Goal: Task Accomplishment & Management: Manage account settings

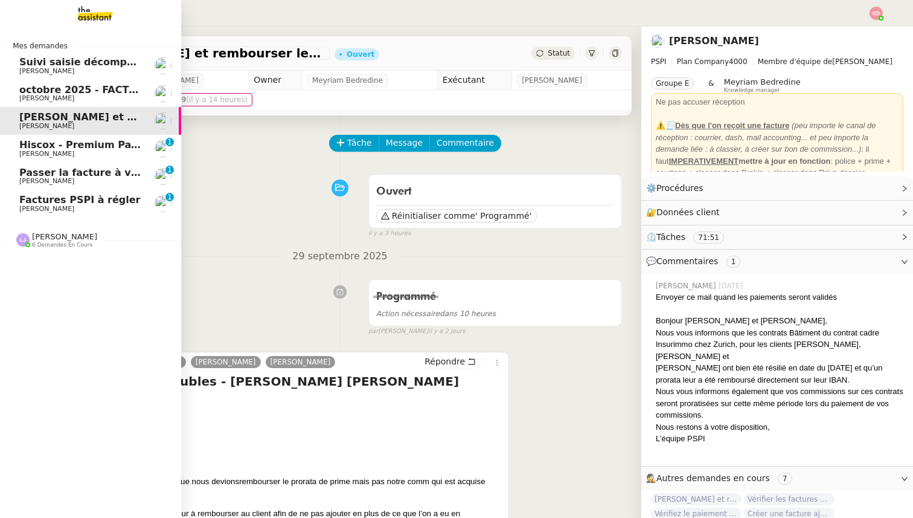
click at [83, 202] on span "Factures PSPI à régler" at bounding box center [79, 199] width 121 height 11
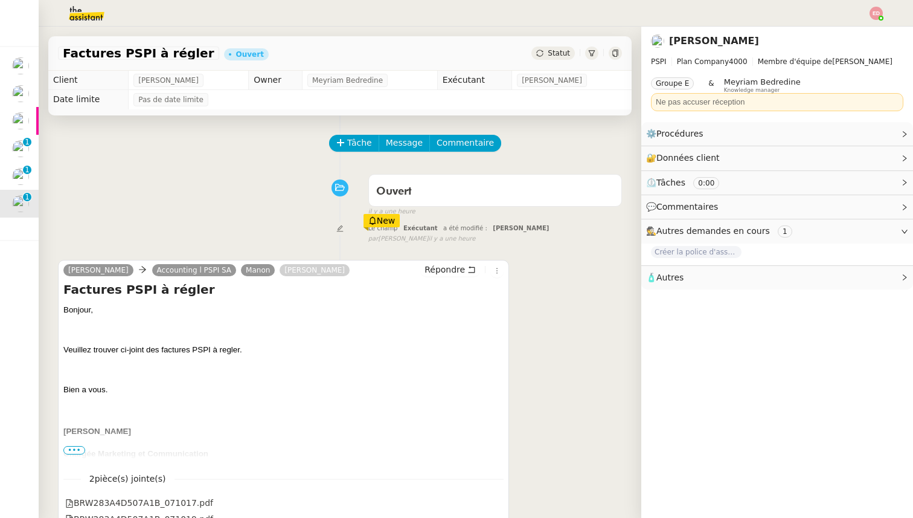
click at [565, 54] on span "Statut" at bounding box center [559, 53] width 22 height 8
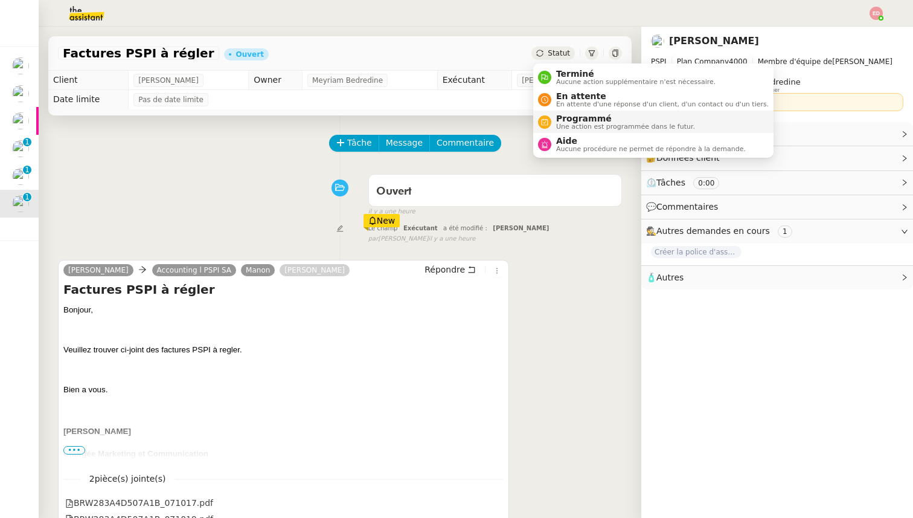
click at [583, 112] on li "Programmé Une action est programmée dans le futur." at bounding box center [653, 122] width 240 height 22
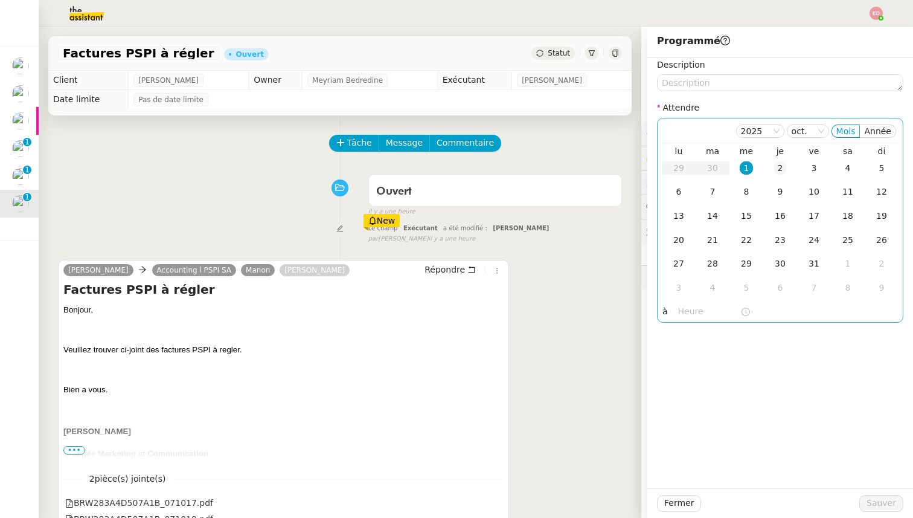
click at [779, 163] on div "2" at bounding box center [780, 167] width 13 height 13
click at [870, 498] on span "Sauver" at bounding box center [882, 503] width 30 height 14
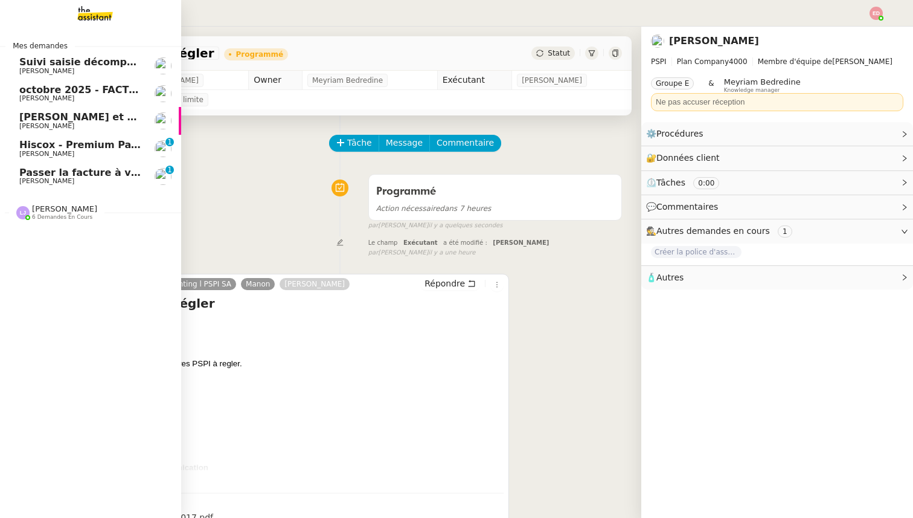
click at [25, 178] on span "[PERSON_NAME]" at bounding box center [46, 181] width 55 height 8
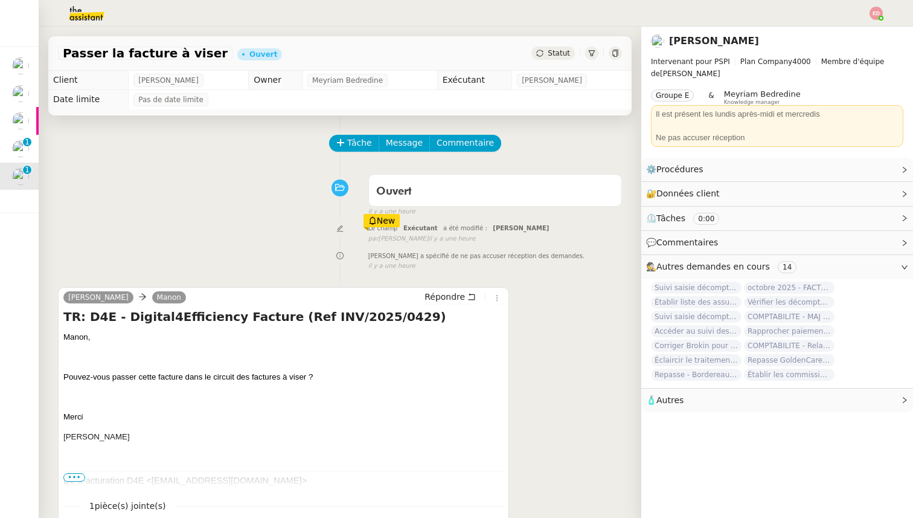
click at [566, 49] on span "Statut" at bounding box center [559, 53] width 22 height 8
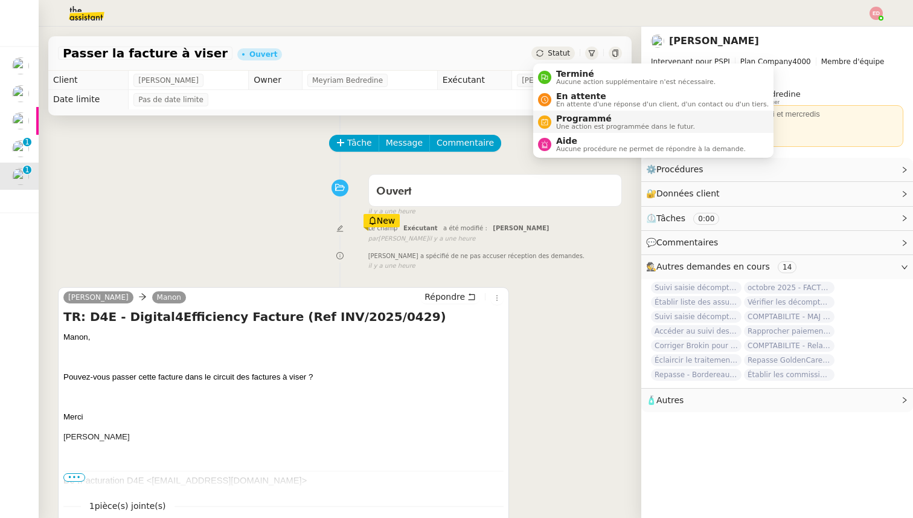
click at [575, 120] on span "Programmé" at bounding box center [625, 119] width 139 height 10
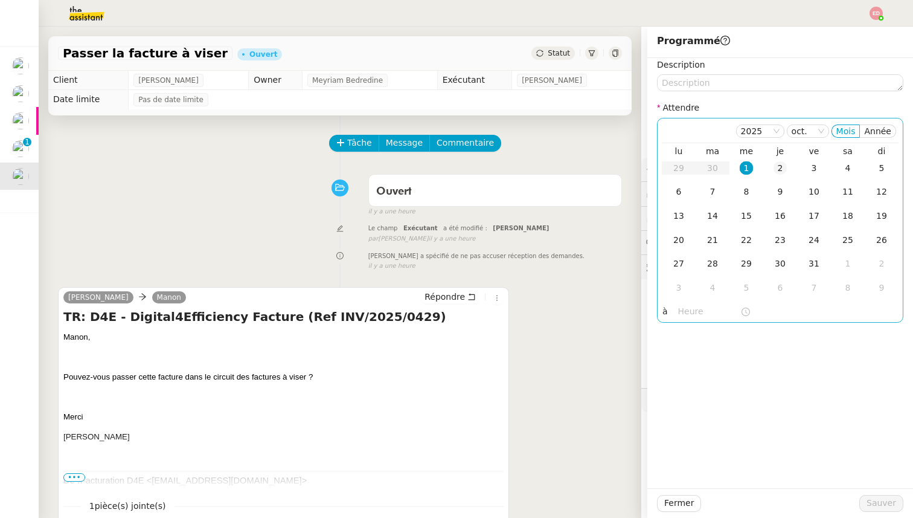
click at [781, 173] on div "2" at bounding box center [780, 167] width 13 height 13
click at [879, 509] on span "Sauver" at bounding box center [882, 503] width 30 height 14
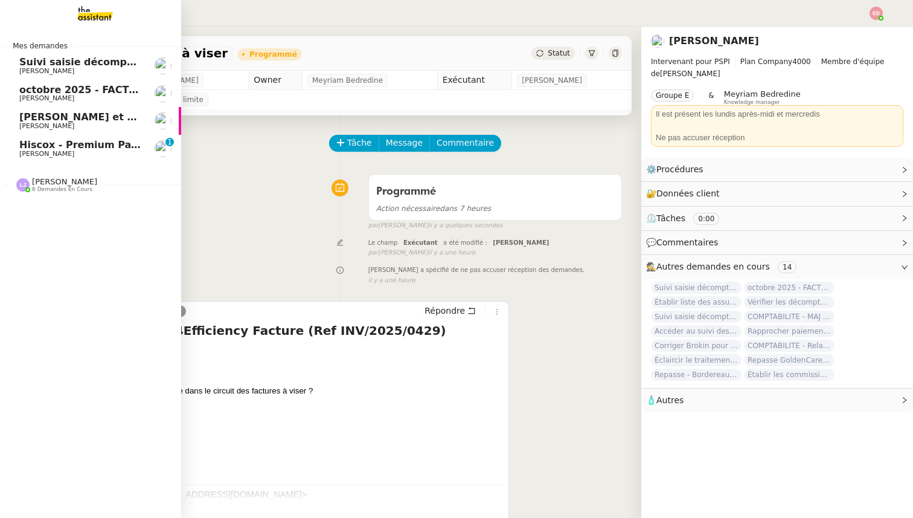
click at [30, 117] on span "[PERSON_NAME] et rembourser les polices d'assurance" at bounding box center [169, 116] width 301 height 11
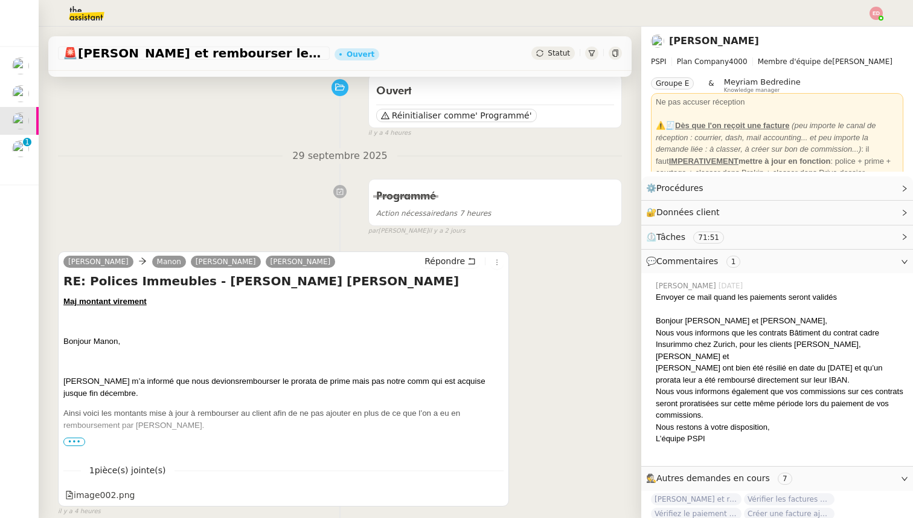
scroll to position [101, 0]
click at [561, 48] on div "Statut" at bounding box center [553, 53] width 43 height 13
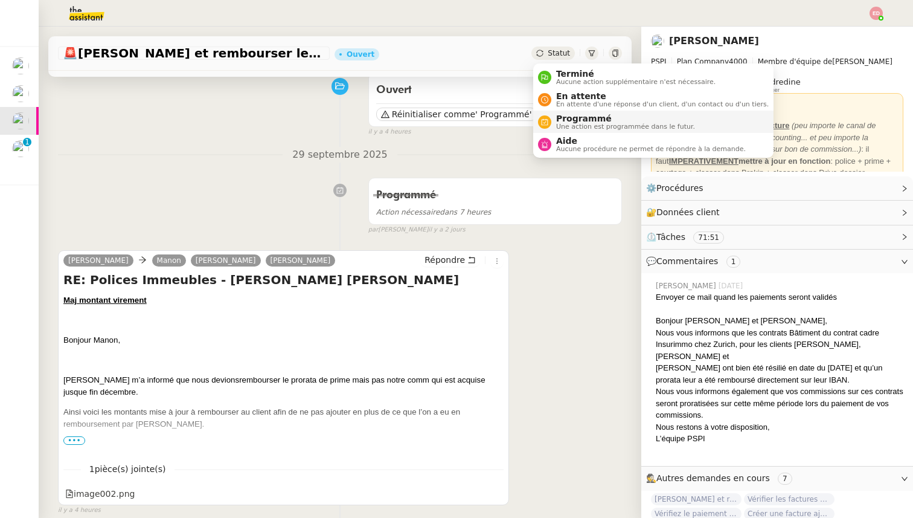
click at [576, 115] on span "Programmé" at bounding box center [625, 119] width 139 height 10
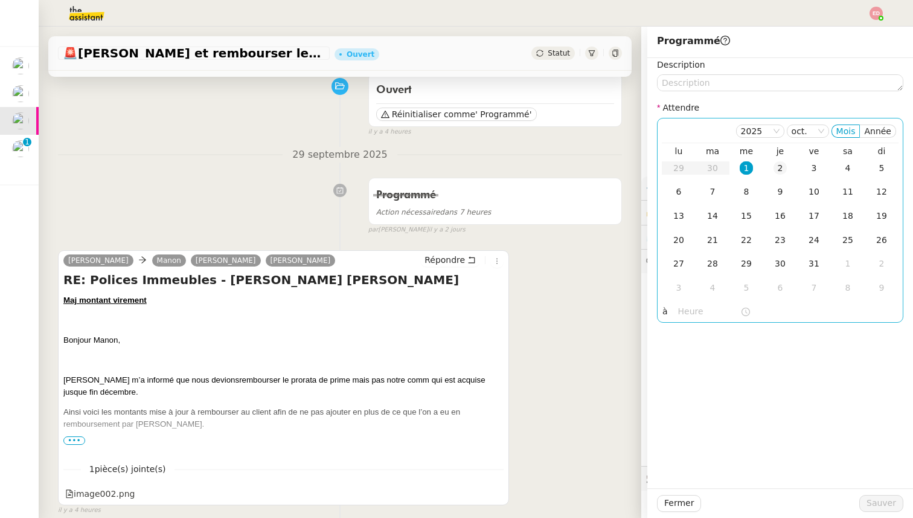
click at [781, 165] on div "2" at bounding box center [780, 167] width 13 height 13
click at [875, 500] on span "Sauver" at bounding box center [882, 503] width 30 height 14
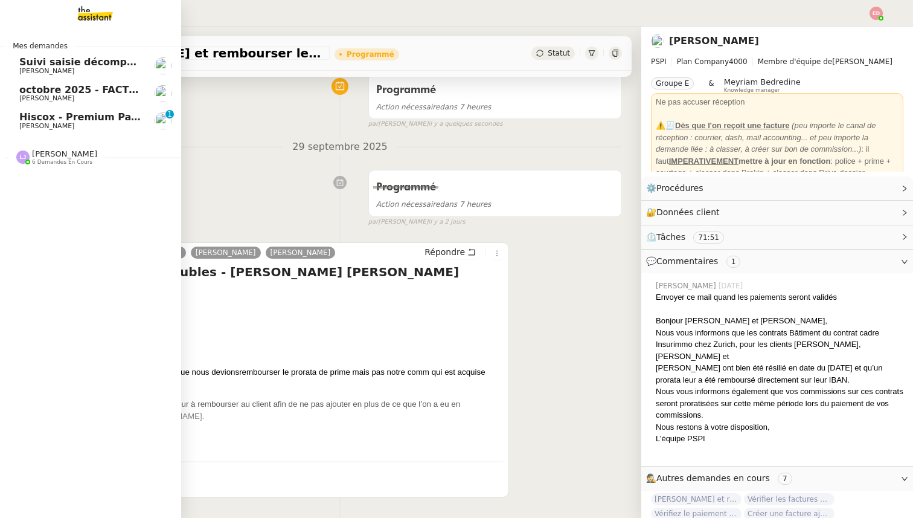
click at [22, 119] on span "Hiscox - Premium Payment Reminder" at bounding box center [120, 116] width 202 height 11
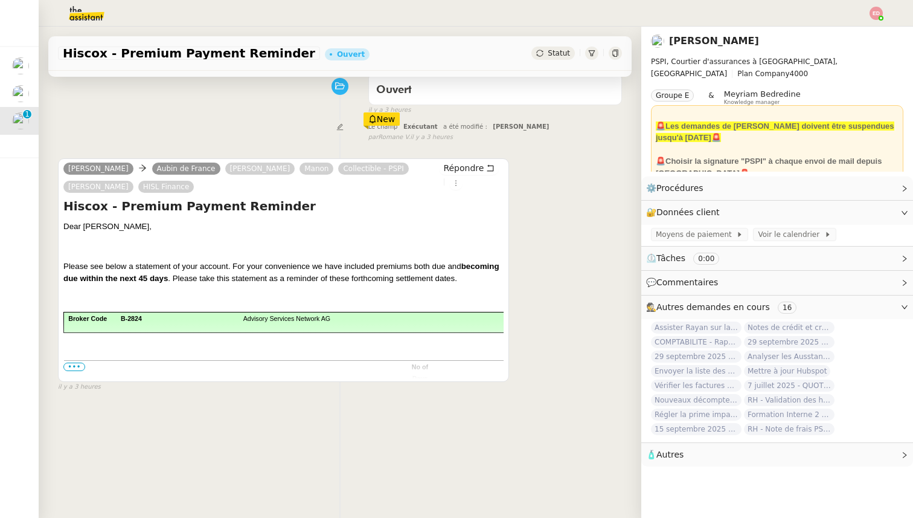
click at [77, 367] on span "•••" at bounding box center [74, 366] width 22 height 8
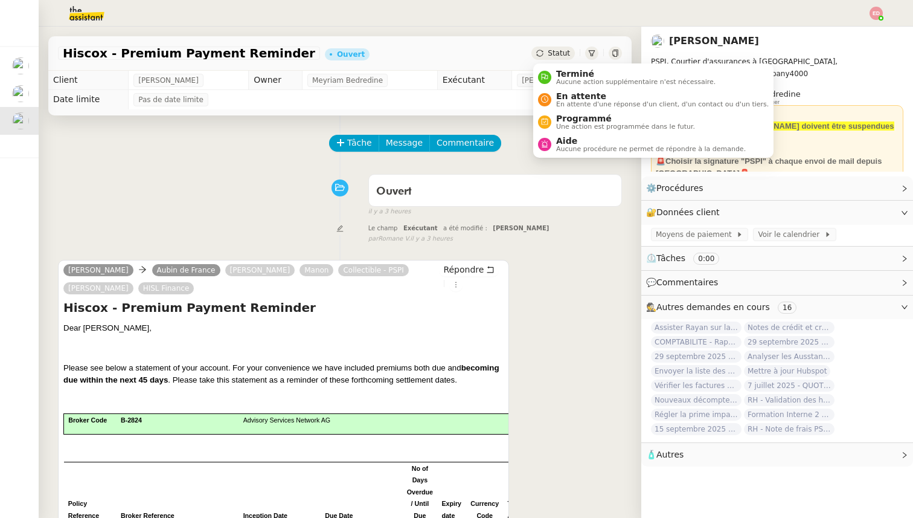
click at [549, 54] on span "Statut" at bounding box center [559, 53] width 22 height 8
click at [573, 103] on span "En attente d'une réponse d'un client, d'un contact ou d'un tiers." at bounding box center [662, 104] width 213 height 7
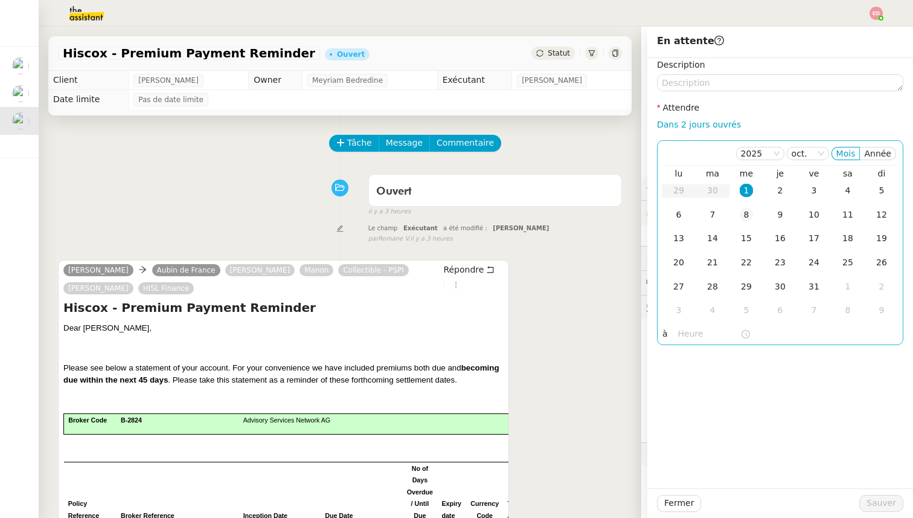
click at [750, 214] on div "8" at bounding box center [746, 214] width 13 height 13
click at [878, 497] on span "Sauver" at bounding box center [882, 503] width 30 height 14
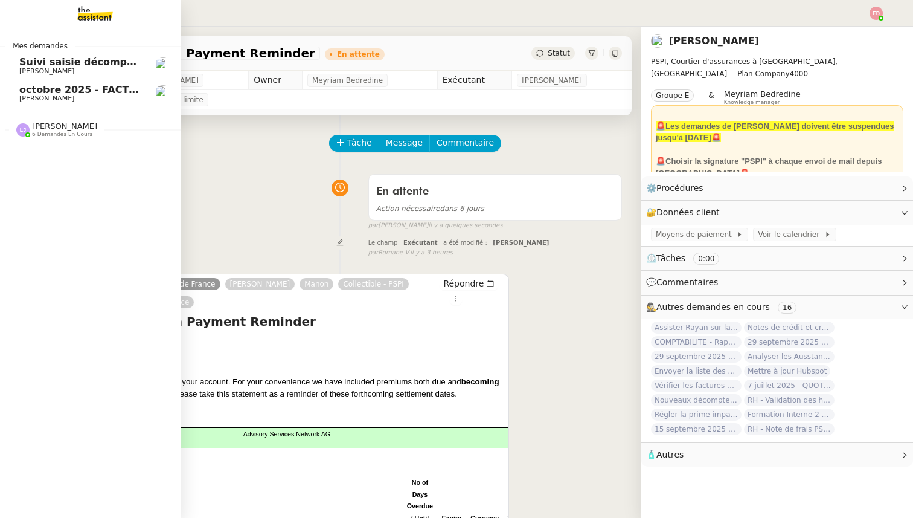
click at [28, 88] on span "octobre 2025 - FACTURATION - Paiement commissions apporteurs" at bounding box center [197, 89] width 357 height 11
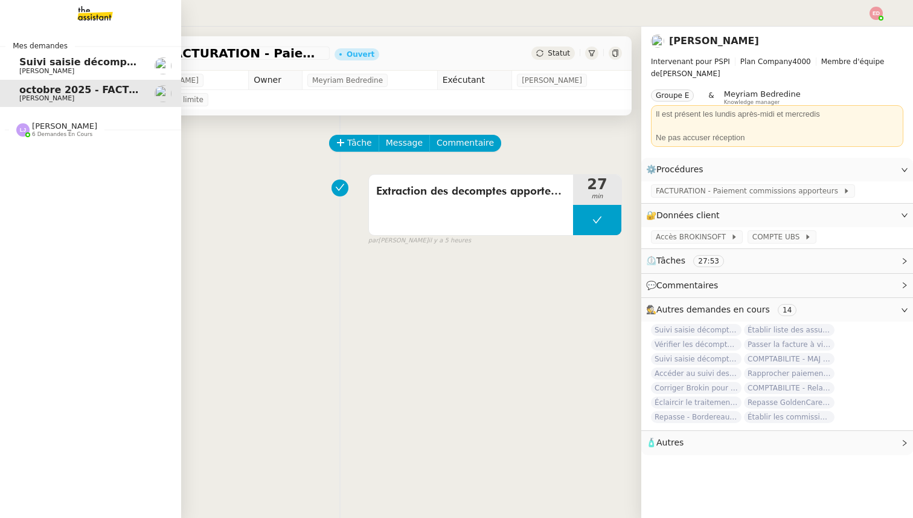
click at [54, 62] on span "Suivi saisie décomptes non-confiés Ecohub - octobre 2025" at bounding box center [177, 61] width 317 height 11
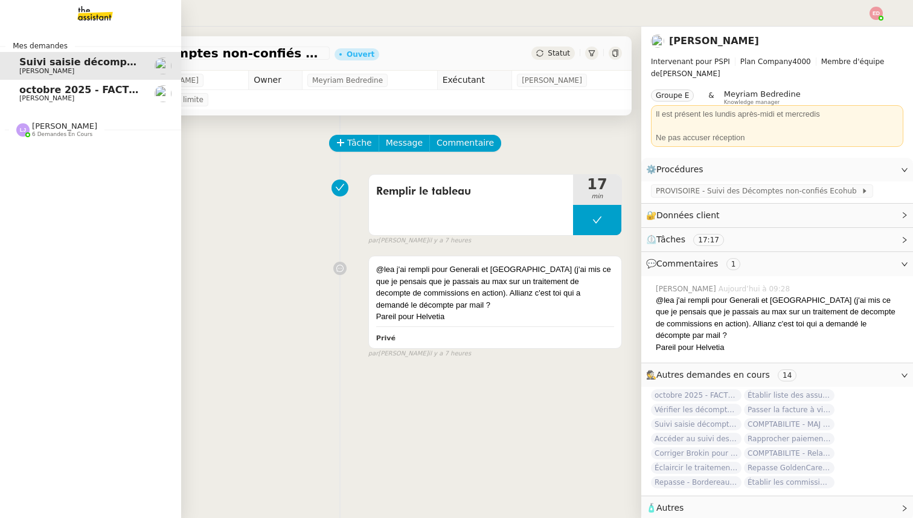
click at [32, 135] on span "6 demandes en cours" at bounding box center [62, 134] width 60 height 7
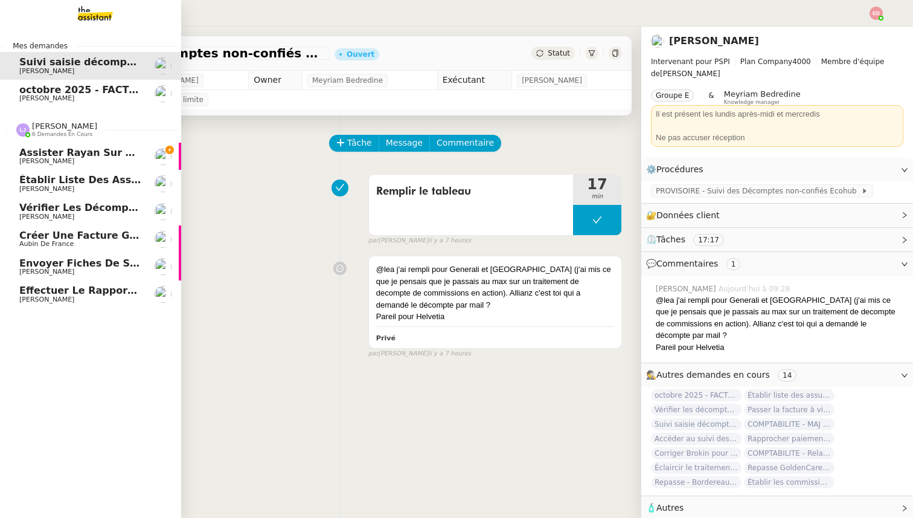
click at [59, 155] on span "Assister Rayan sur la souscription Opal" at bounding box center [128, 152] width 219 height 11
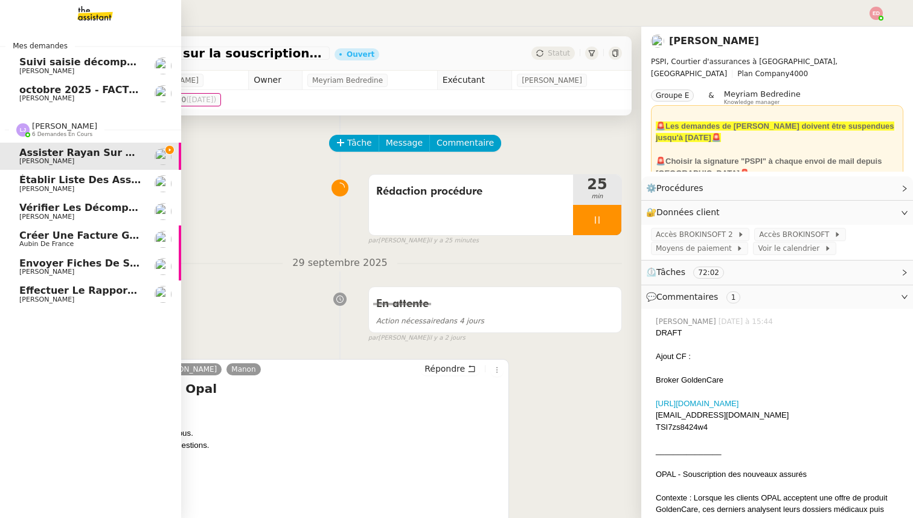
click at [46, 294] on span "Effectuer le rapport [PERSON_NAME] Q3 2025" at bounding box center [146, 290] width 254 height 11
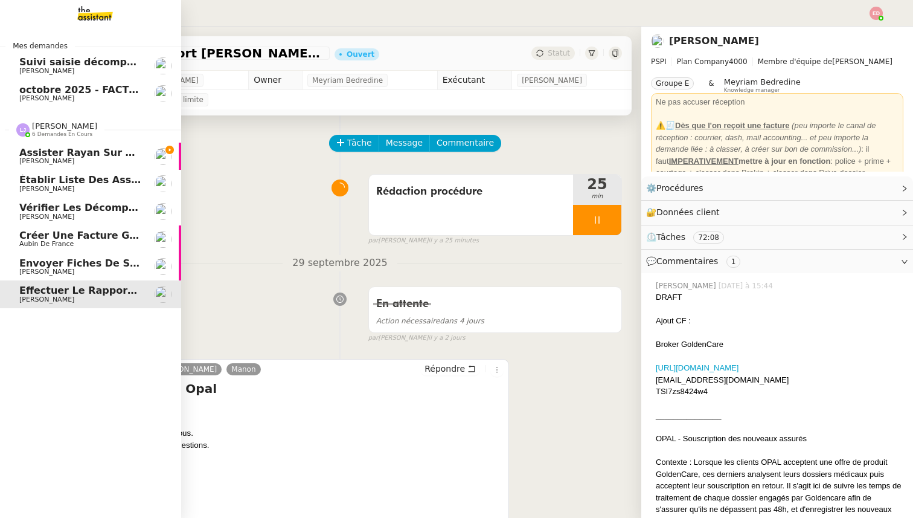
click at [52, 267] on span "Envoyer fiches de salaire JEMA" at bounding box center [105, 262] width 172 height 11
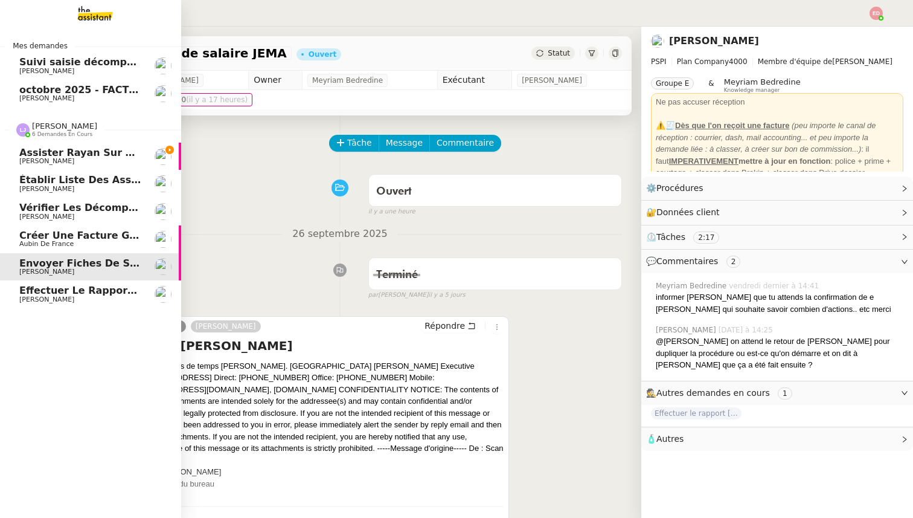
click at [31, 236] on span "Créer une facture globale pour [PERSON_NAME]" at bounding box center [151, 235] width 265 height 11
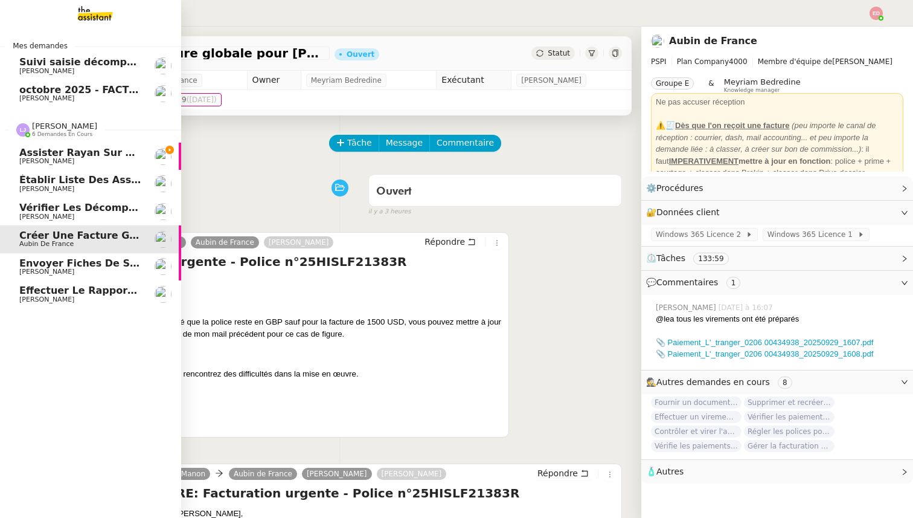
click at [47, 215] on span "[PERSON_NAME]" at bounding box center [46, 217] width 55 height 8
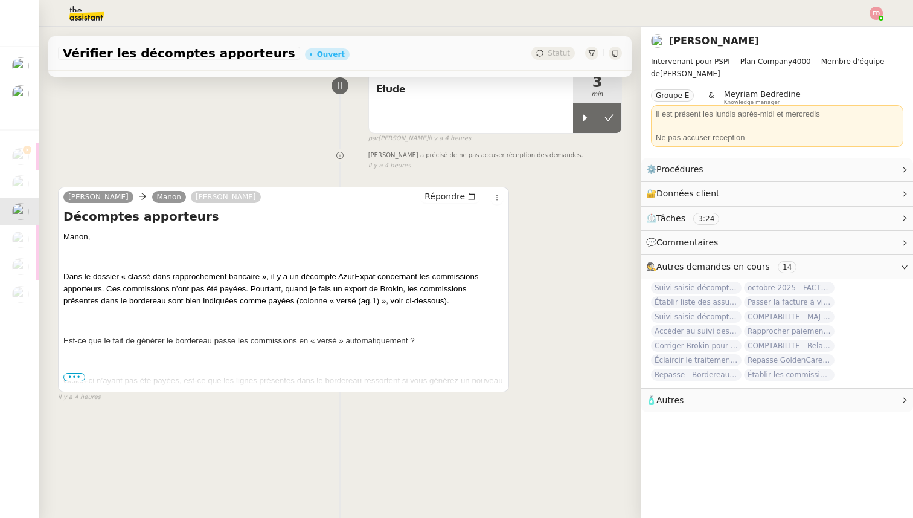
scroll to position [100, 0]
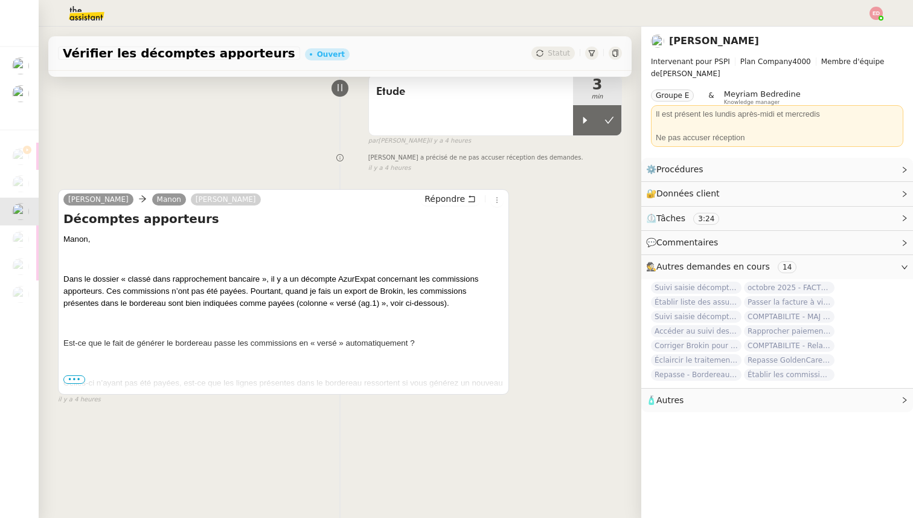
click at [78, 378] on span "•••" at bounding box center [74, 379] width 22 height 8
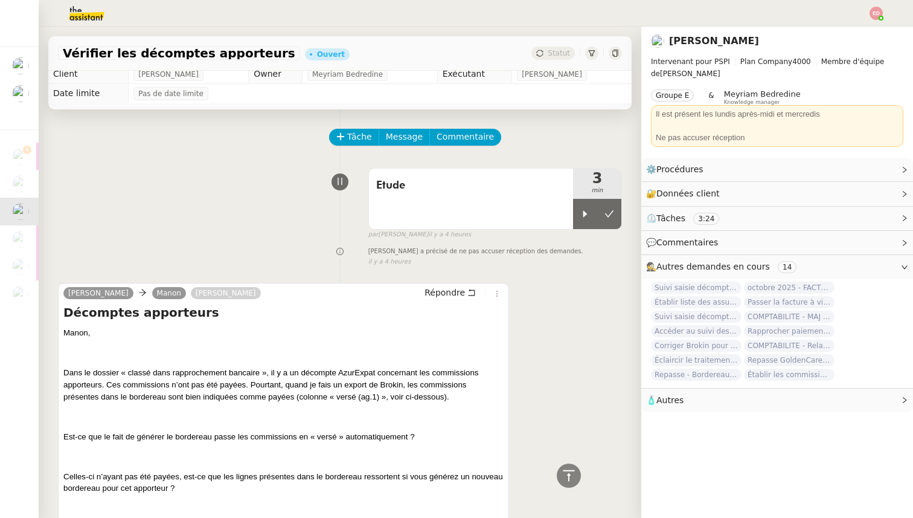
scroll to position [0, 0]
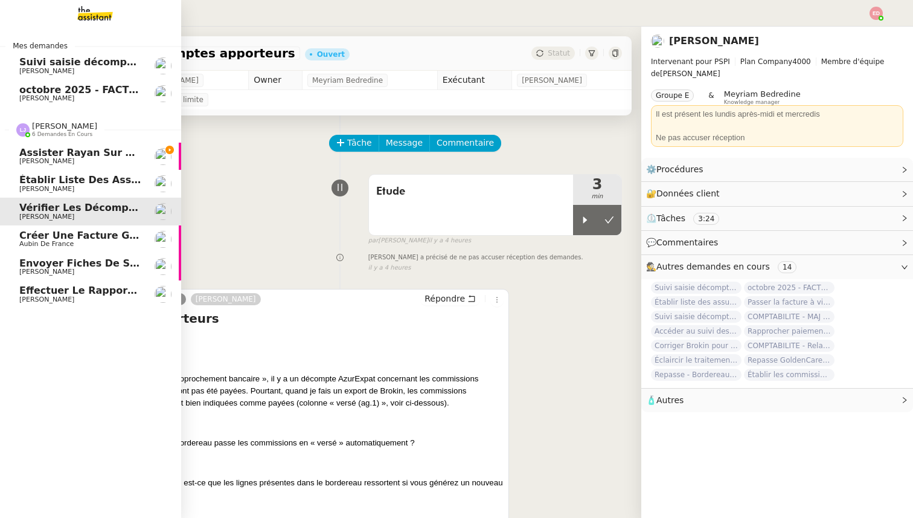
click at [47, 179] on span "Établir liste des assureurs pour primes brutes" at bounding box center [147, 179] width 256 height 11
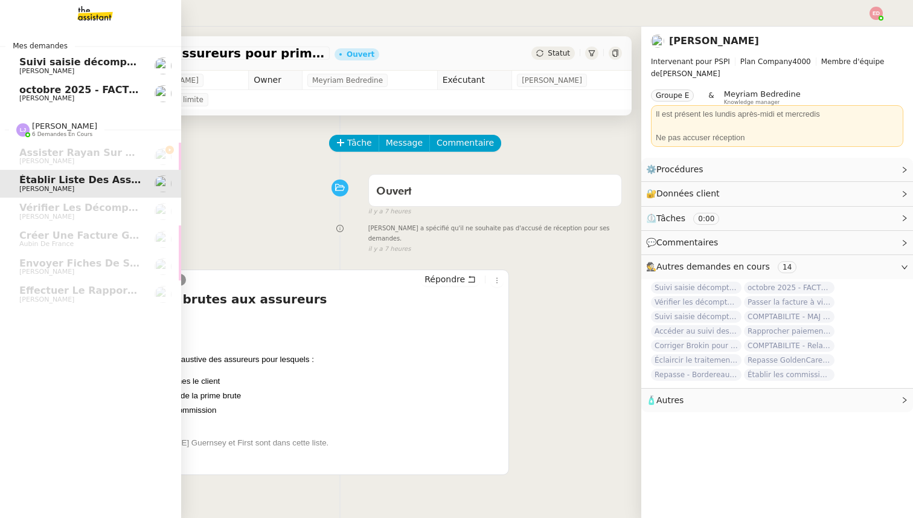
click at [32, 94] on span "octobre 2025 - FACTURATION - Paiement commissions apporteurs" at bounding box center [197, 89] width 357 height 11
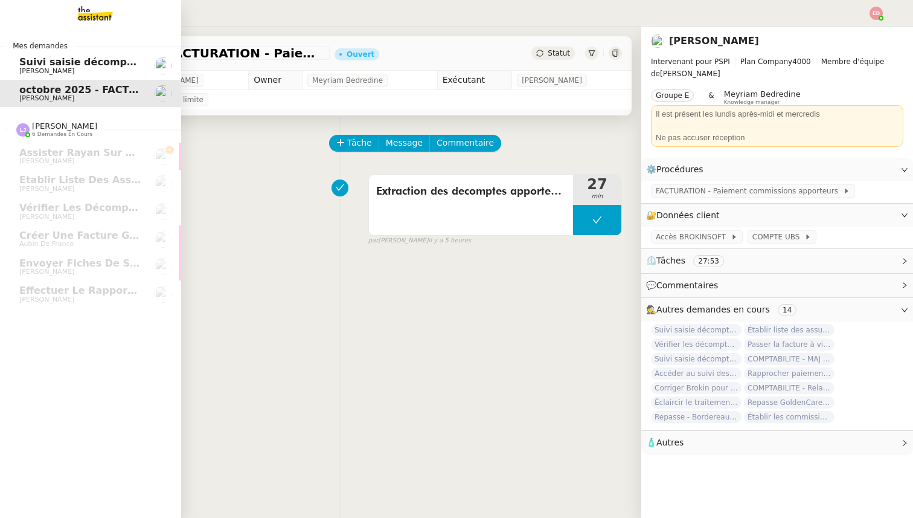
click at [44, 80] on link "[DATE] - FACTURATION - Paiement commissions apporteurs [PERSON_NAME]" at bounding box center [90, 94] width 181 height 28
click at [59, 67] on span "[PERSON_NAME]" at bounding box center [46, 71] width 55 height 8
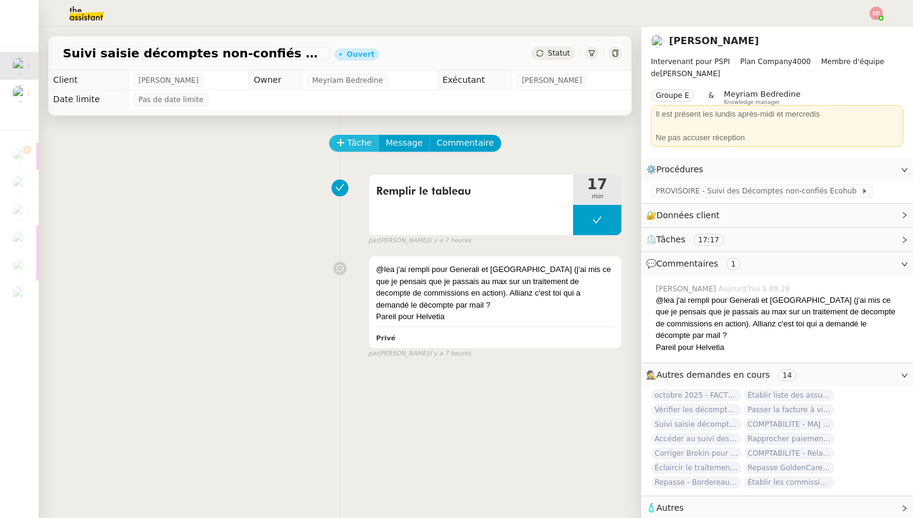
click at [358, 147] on span "Tâche" at bounding box center [359, 143] width 25 height 14
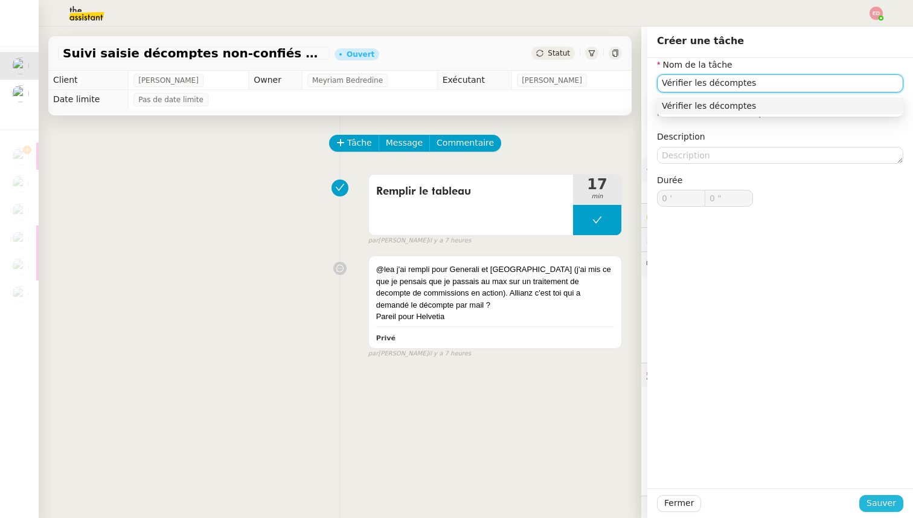
type input "Vérifier les décomptes"
click at [878, 507] on span "Sauver" at bounding box center [882, 503] width 30 height 14
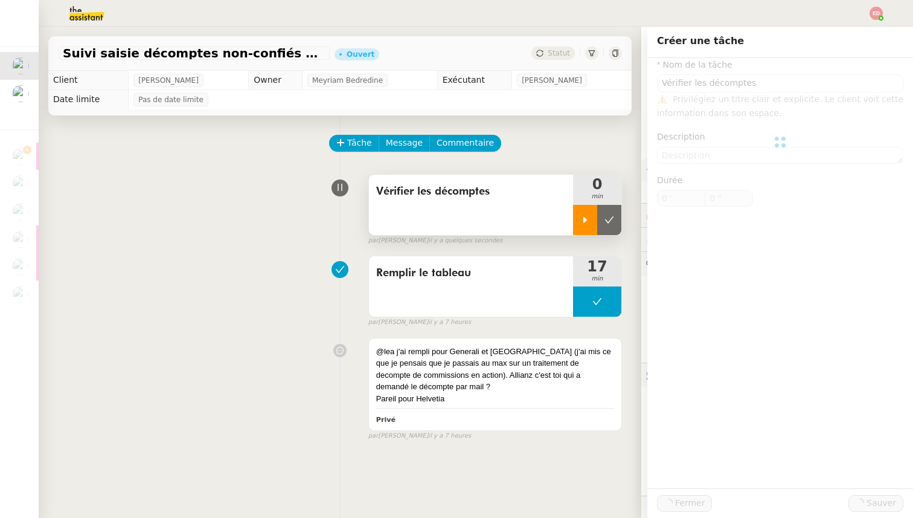
click at [581, 225] on div at bounding box center [585, 220] width 24 height 30
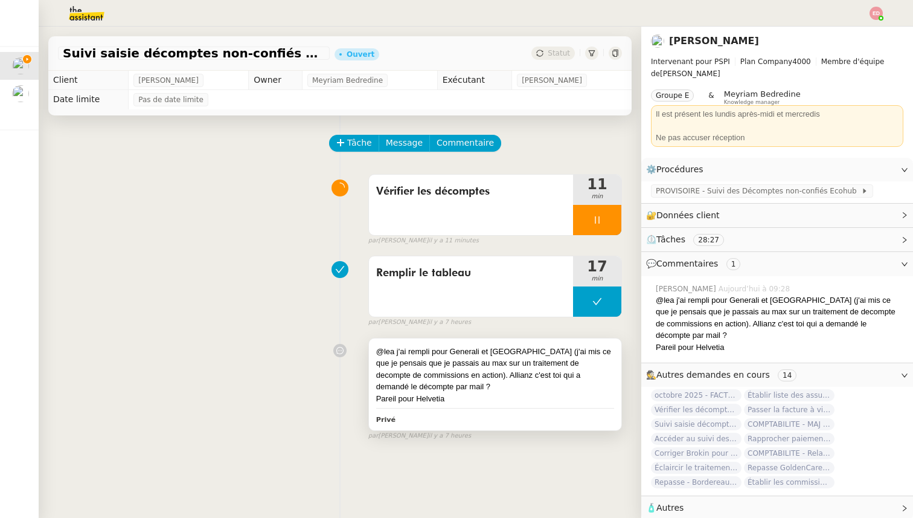
click at [475, 379] on div "@lea j'ai rempli pour Generali et [GEOGRAPHIC_DATA] (j'ai mis ce que je pensais…" at bounding box center [495, 369] width 238 height 47
click at [568, 389] on div "@lea j'ai rempli pour Generali et [GEOGRAPHIC_DATA] (j'ai mis ce que je pensais…" at bounding box center [495, 369] width 238 height 47
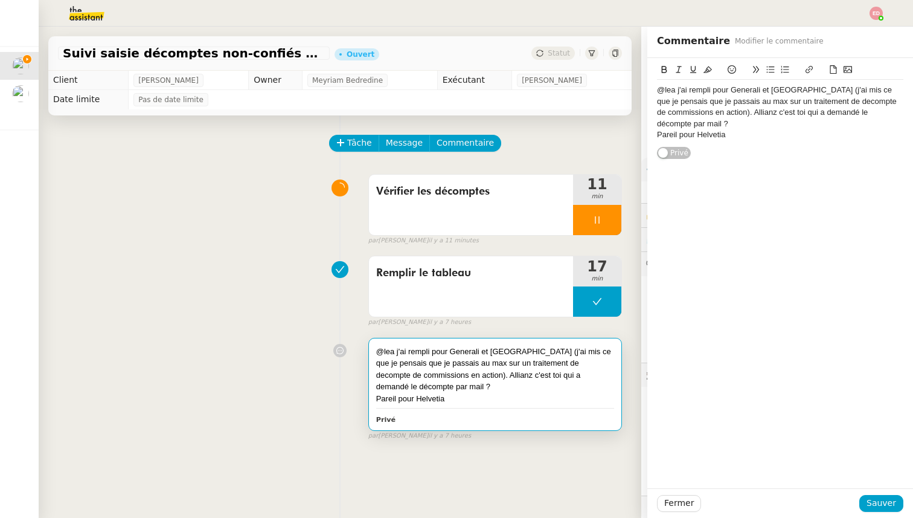
click at [746, 129] on div "Pareil pour Helvetia" at bounding box center [780, 134] width 246 height 11
click at [891, 498] on span "Sauver" at bounding box center [882, 503] width 30 height 14
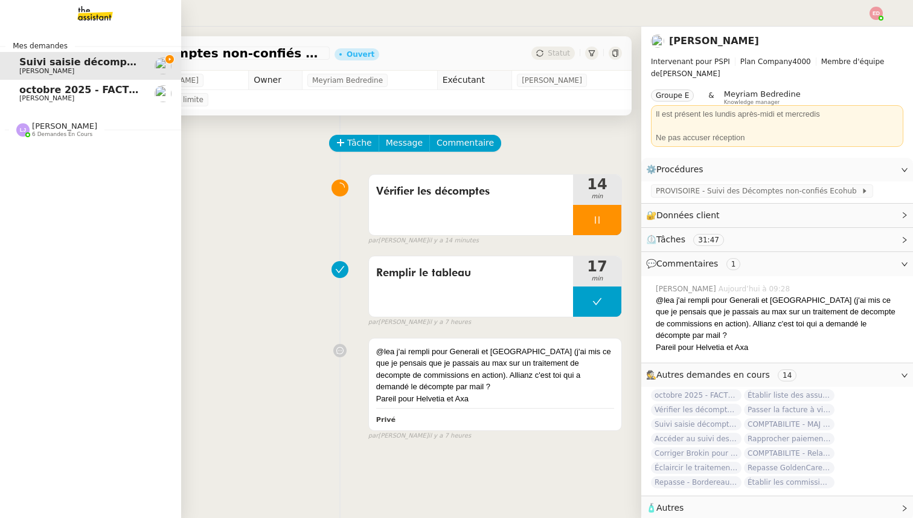
click at [51, 95] on span "[PERSON_NAME]" at bounding box center [46, 98] width 55 height 8
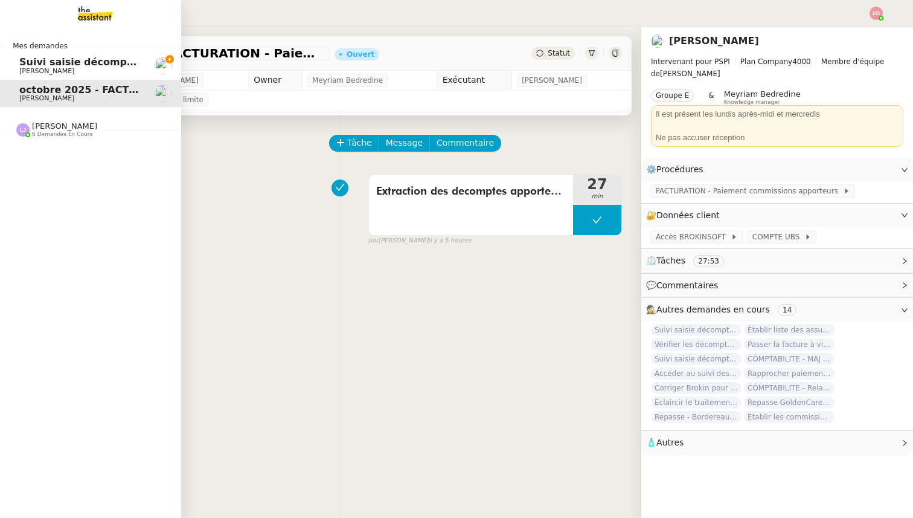
click at [63, 130] on span "[PERSON_NAME]" at bounding box center [64, 125] width 65 height 9
click at [94, 69] on span "[PERSON_NAME]" at bounding box center [80, 71] width 122 height 7
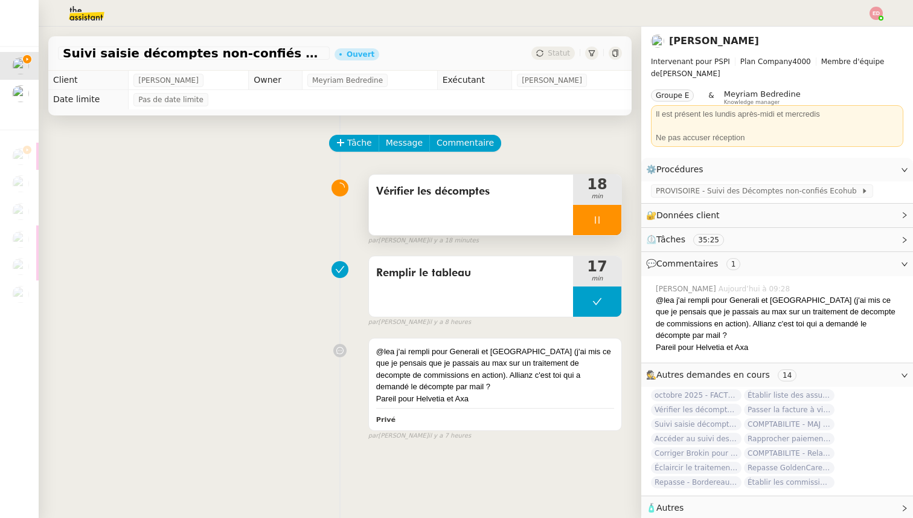
click at [613, 221] on div at bounding box center [597, 220] width 48 height 30
click at [613, 221] on icon at bounding box center [610, 220] width 10 height 10
